Goal: Transaction & Acquisition: Purchase product/service

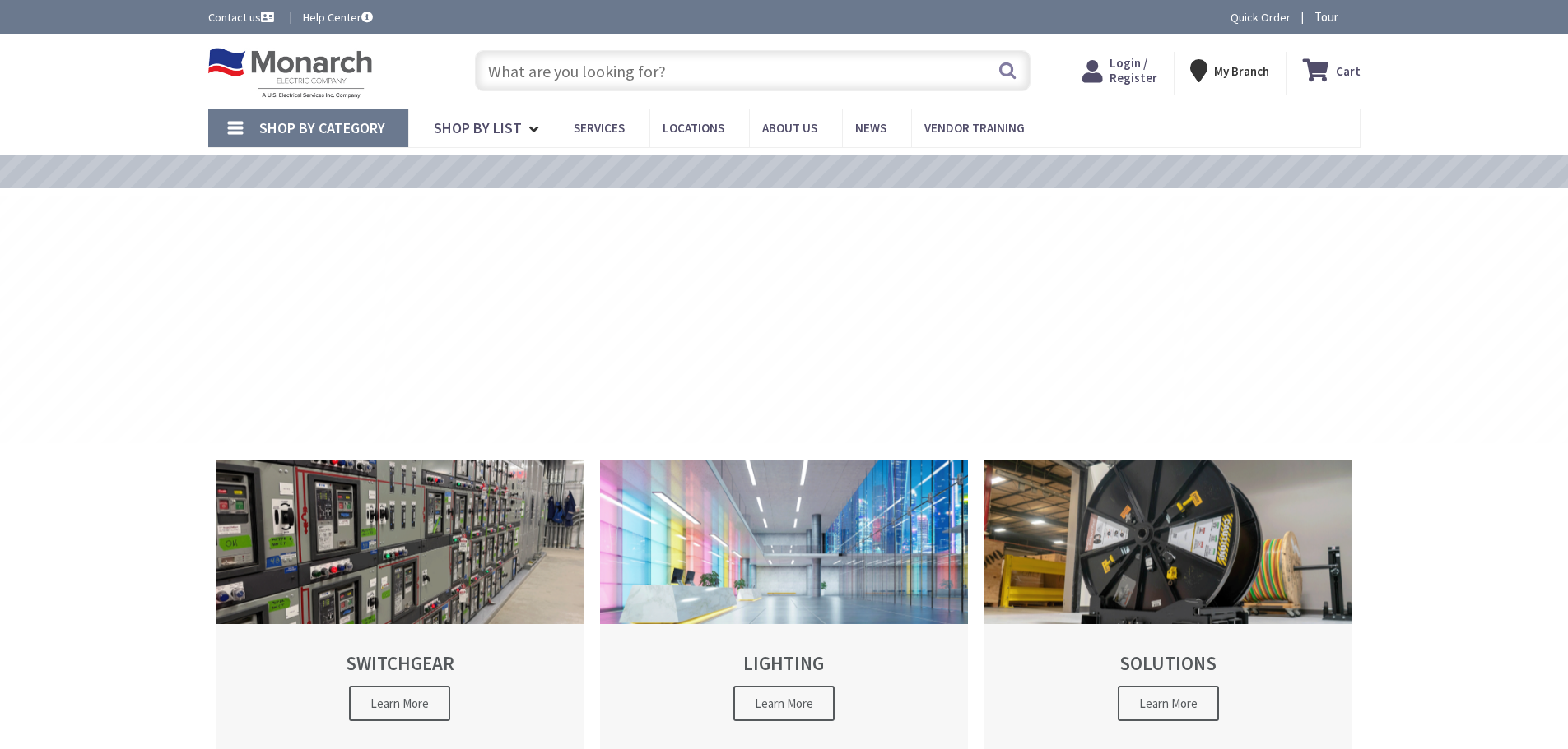
click at [555, 65] on input "text" at bounding box center [753, 71] width 556 height 41
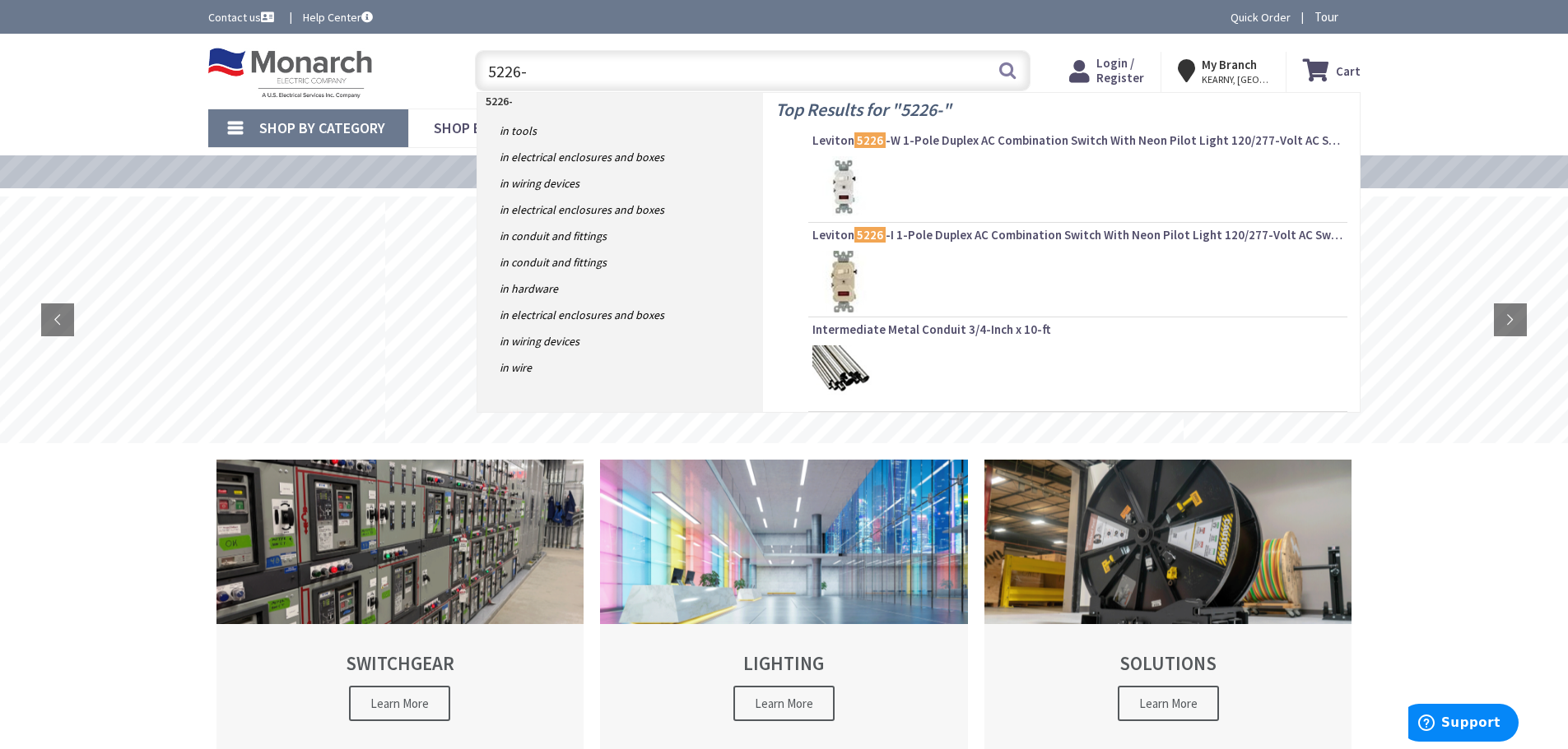
type input "5226-w"
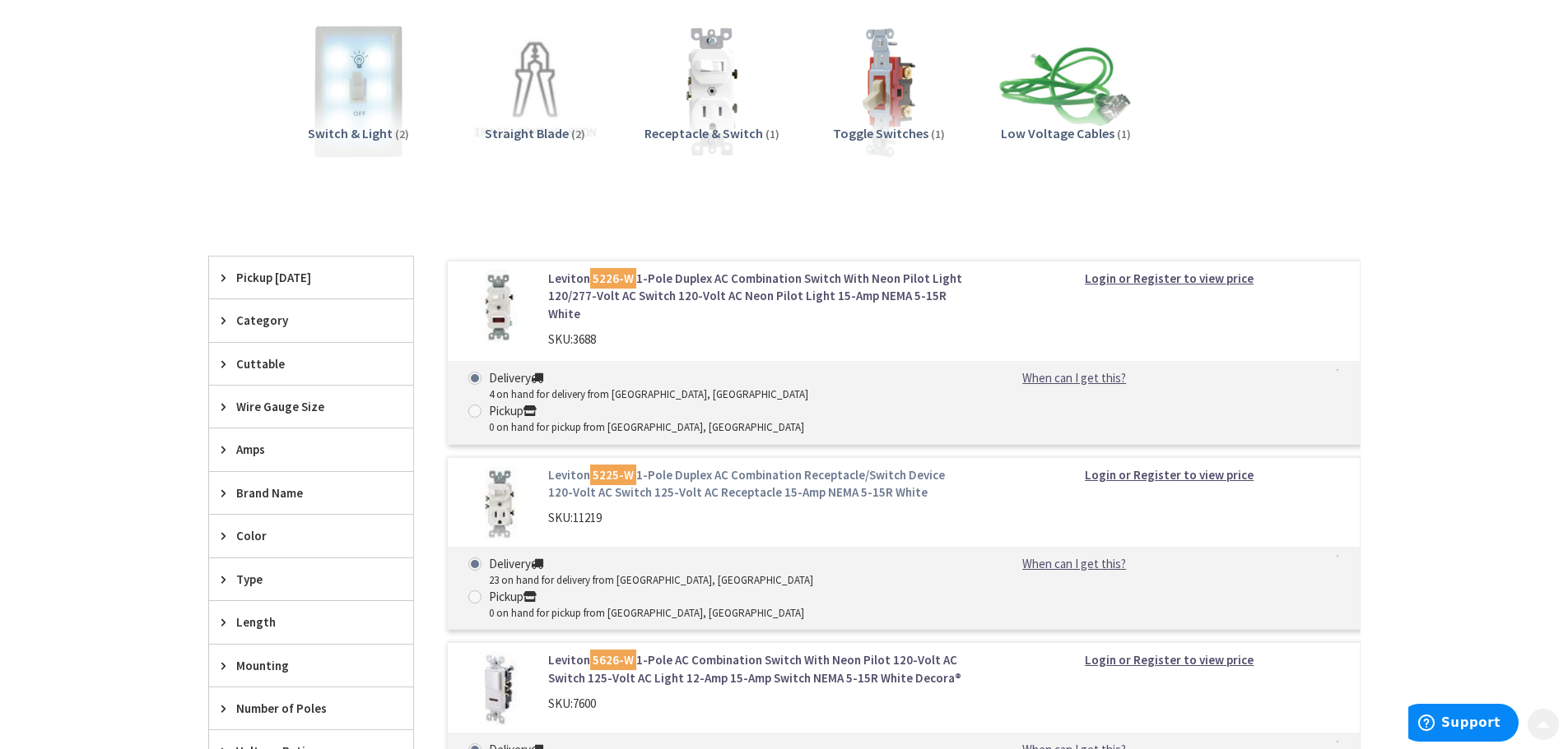
scroll to position [247, 0]
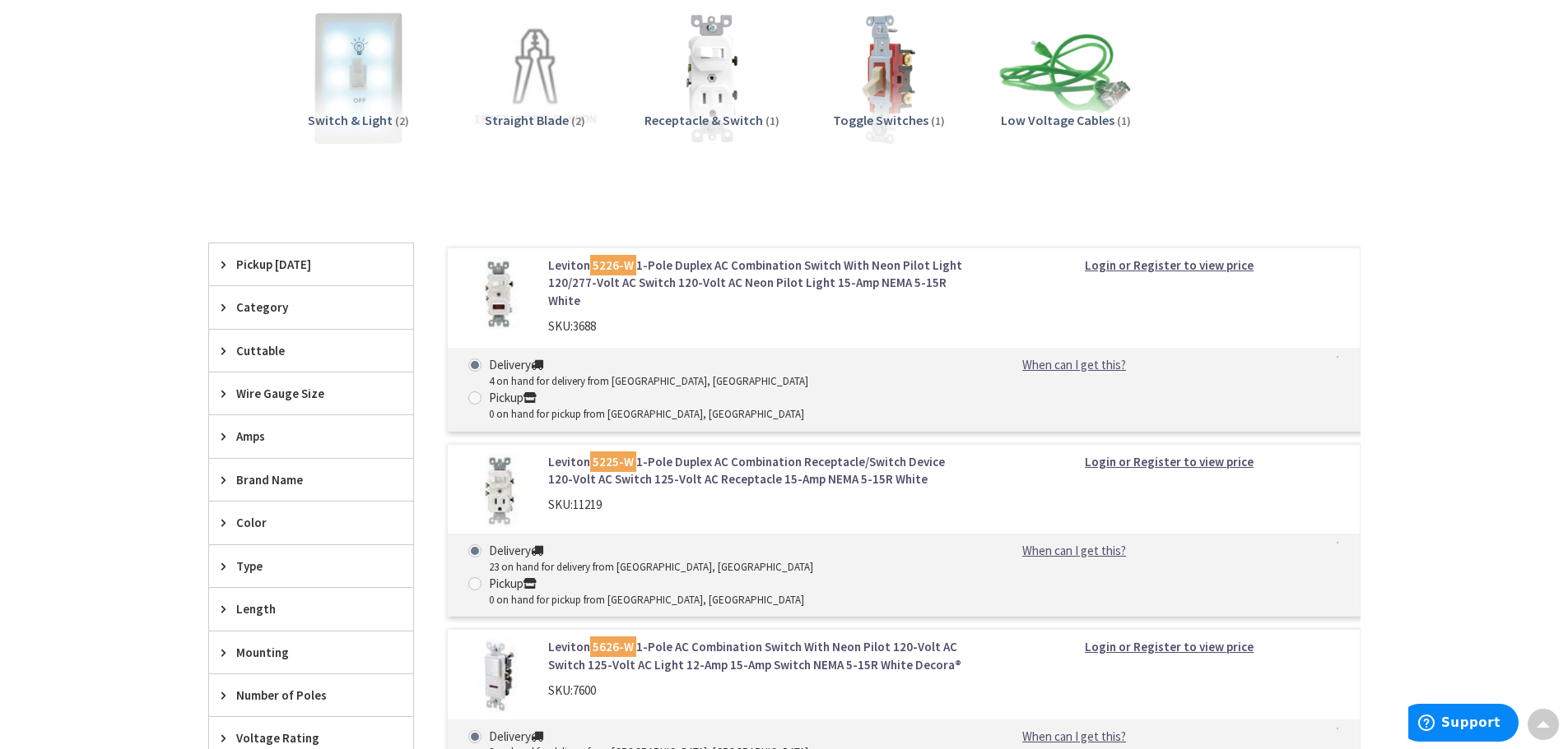
click at [496, 294] on img at bounding box center [498, 294] width 76 height 76
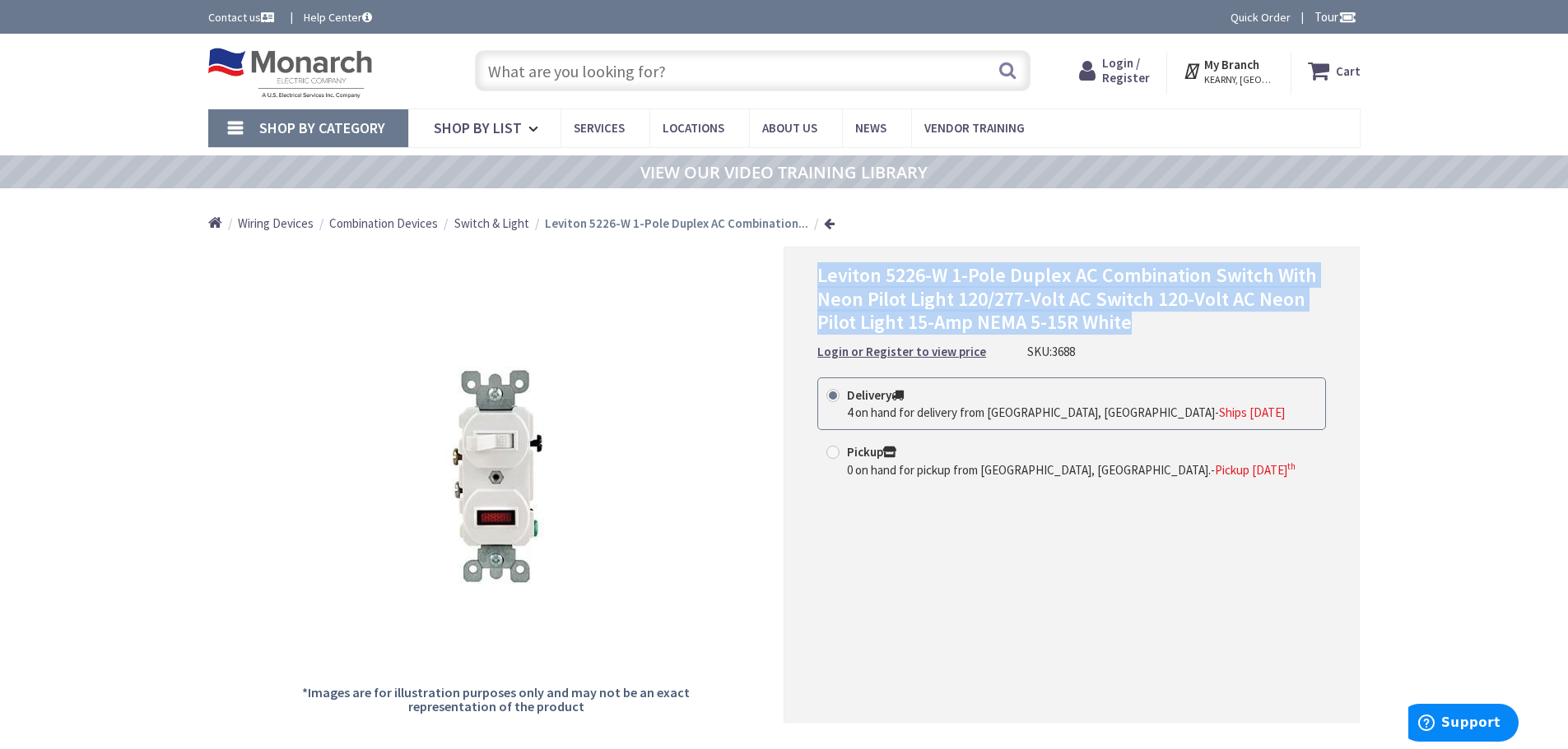
drag, startPoint x: 811, startPoint y: 266, endPoint x: 1159, endPoint y: 321, distance: 352.3
click at [1159, 321] on div "Leviton 5226-W 1-Pole Duplex AC Combination Switch With Neon Pilot Light 120/27…" at bounding box center [1071, 485] width 576 height 476
copy span "Leviton 5226-W 1-Pole Duplex AC Combination Switch With Neon Pilot Light 120/27…"
